Goal: Find specific page/section: Find specific page/section

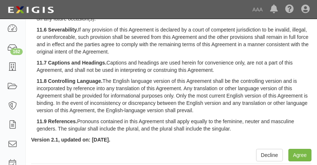
scroll to position [1340, 0]
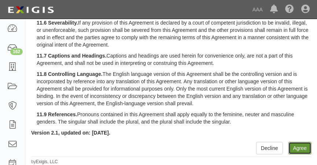
click at [302, 147] on button "Agree" at bounding box center [299, 148] width 23 height 12
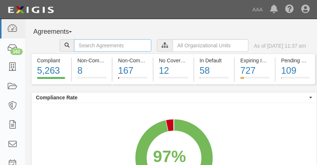
click at [115, 42] on input "text" at bounding box center [112, 45] width 77 height 12
type input "nissan of tustin"
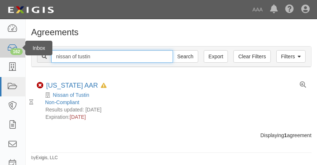
drag, startPoint x: 92, startPoint y: 53, endPoint x: 0, endPoint y: 53, distance: 91.6
click at [0, 53] on html "Toggle navigation Dashboard 162 Inbox Parties Agreements Coverages Documents Me…" at bounding box center [158, 85] width 317 height 170
type input "theodore robins"
click at [173, 50] on input "Search" at bounding box center [186, 56] width 26 height 12
drag, startPoint x: 103, startPoint y: 56, endPoint x: 0, endPoint y: 39, distance: 104.6
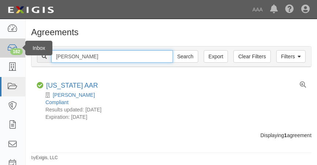
click at [0, 41] on html "Toggle navigation Dashboard 162 Inbox Parties Agreements Coverages Documents Me…" at bounding box center [158, 85] width 317 height 170
type input "mossy"
click at [173, 50] on input "Search" at bounding box center [186, 56] width 26 height 12
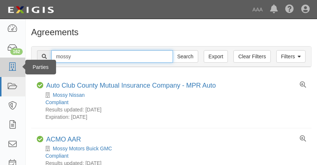
drag, startPoint x: 87, startPoint y: 57, endPoint x: 0, endPoint y: 62, distance: 87.0
type input "[PERSON_NAME]"
click at [173, 50] on input "Search" at bounding box center [186, 56] width 26 height 12
